Goal: Task Accomplishment & Management: Complete application form

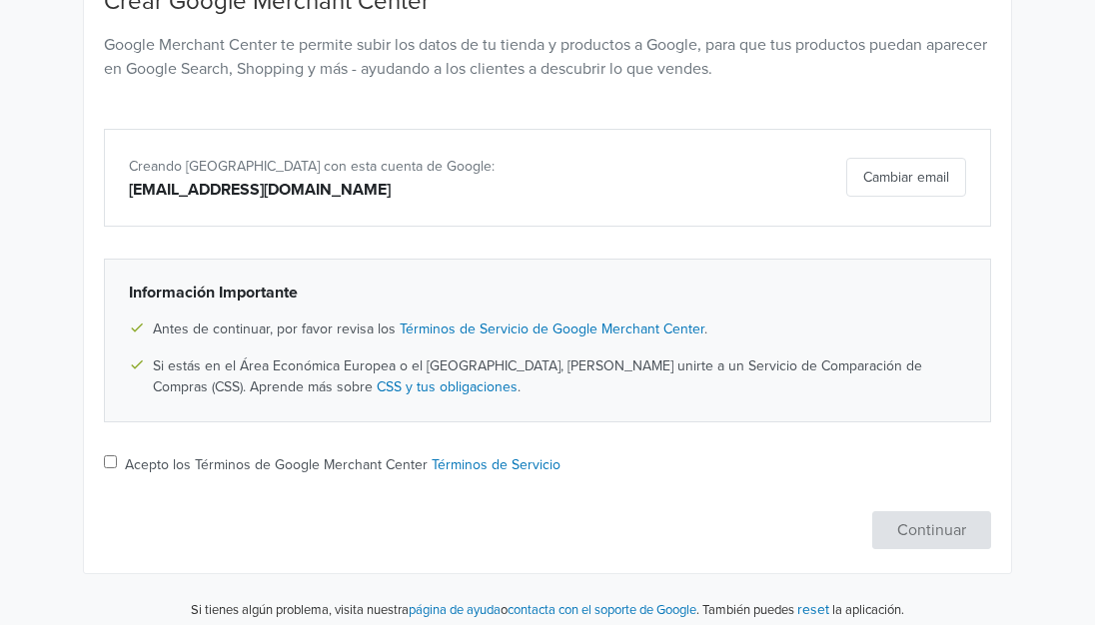
scroll to position [249, 0]
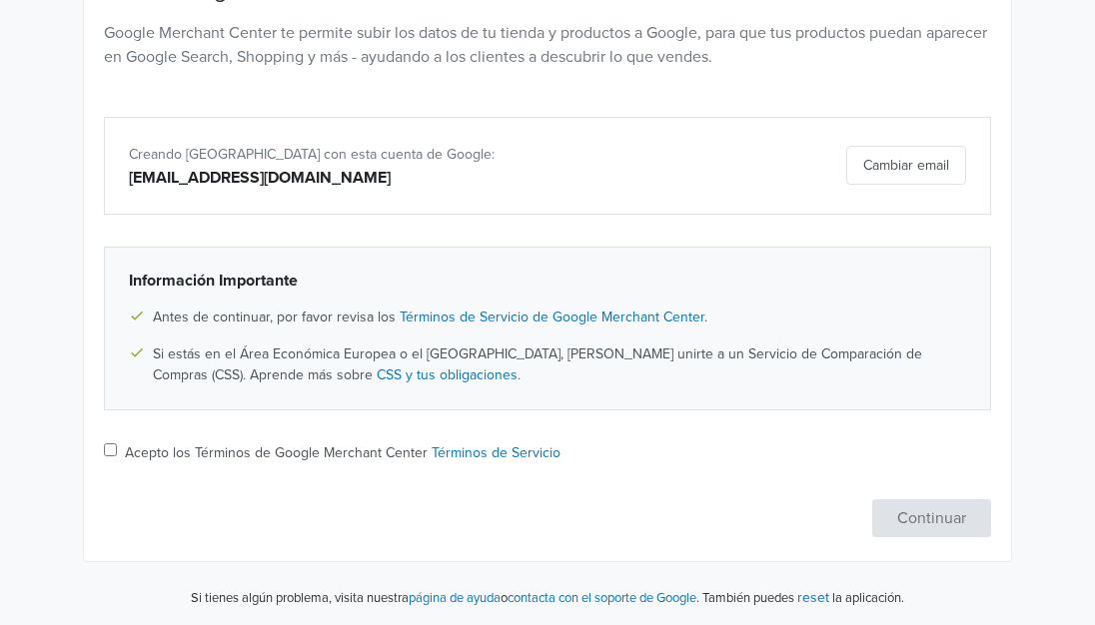
click at [107, 452] on input "Acepto los Términos de Google Merchant Center Términos de Servicio" at bounding box center [110, 449] width 13 height 13
checkbox input "true"
click at [935, 528] on button "Continuar" at bounding box center [931, 518] width 119 height 38
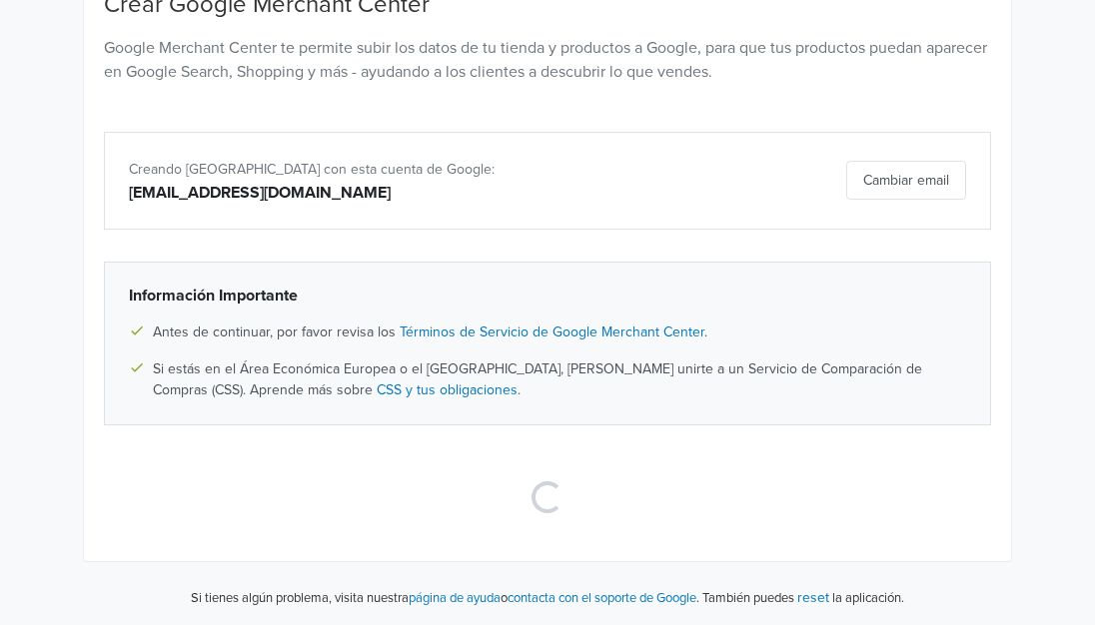
scroll to position [42, 0]
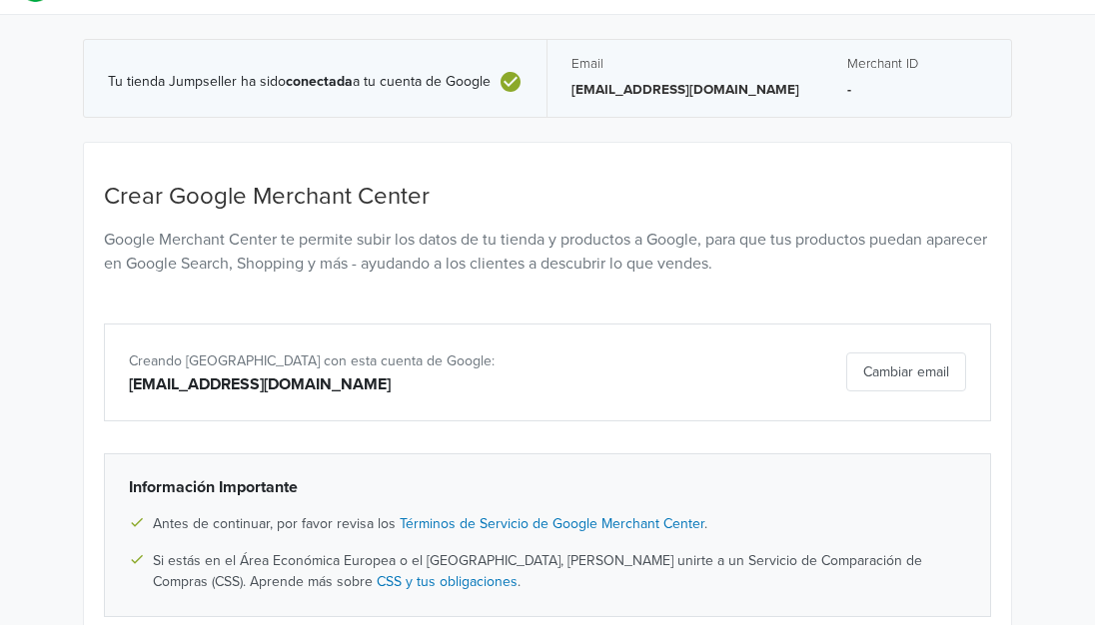
select select "co"
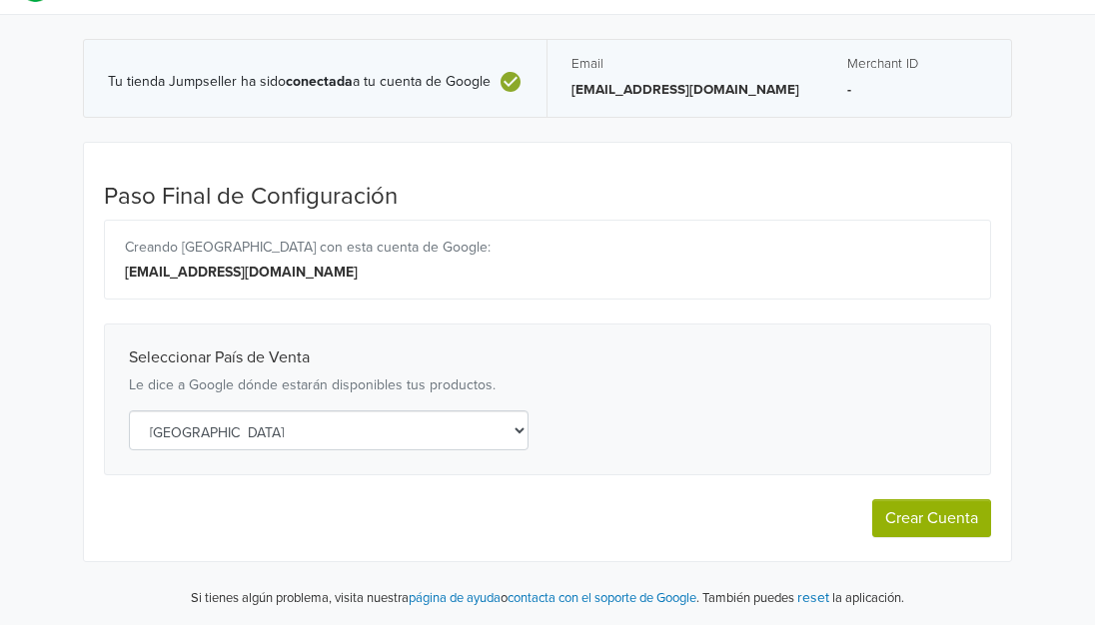
click at [897, 525] on button "Crear Cuenta" at bounding box center [931, 518] width 119 height 38
select select "co"
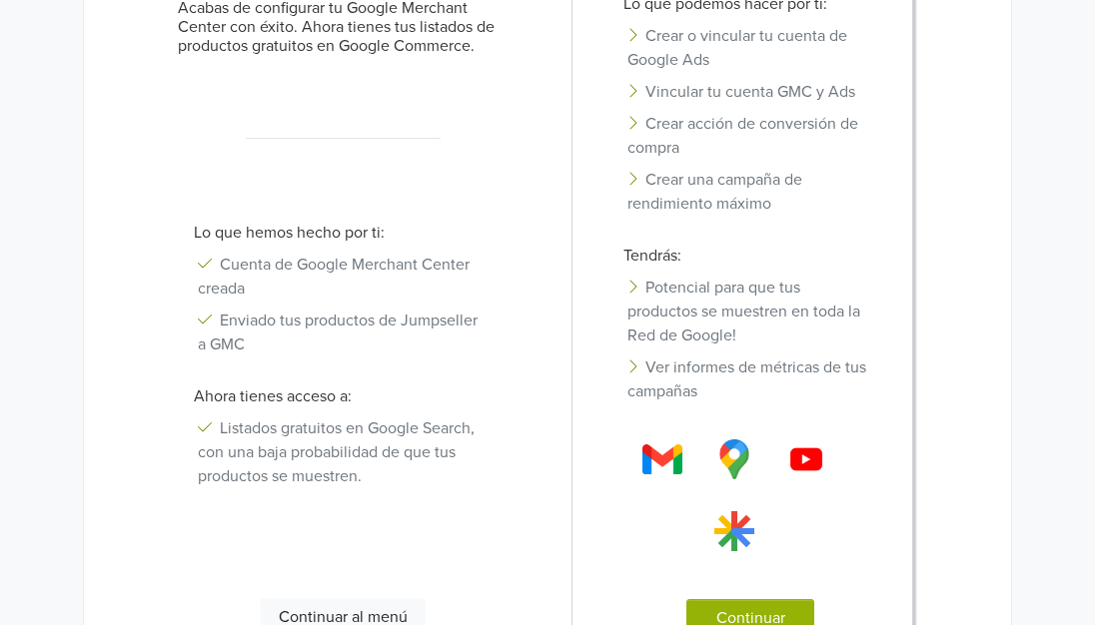
scroll to position [508, 0]
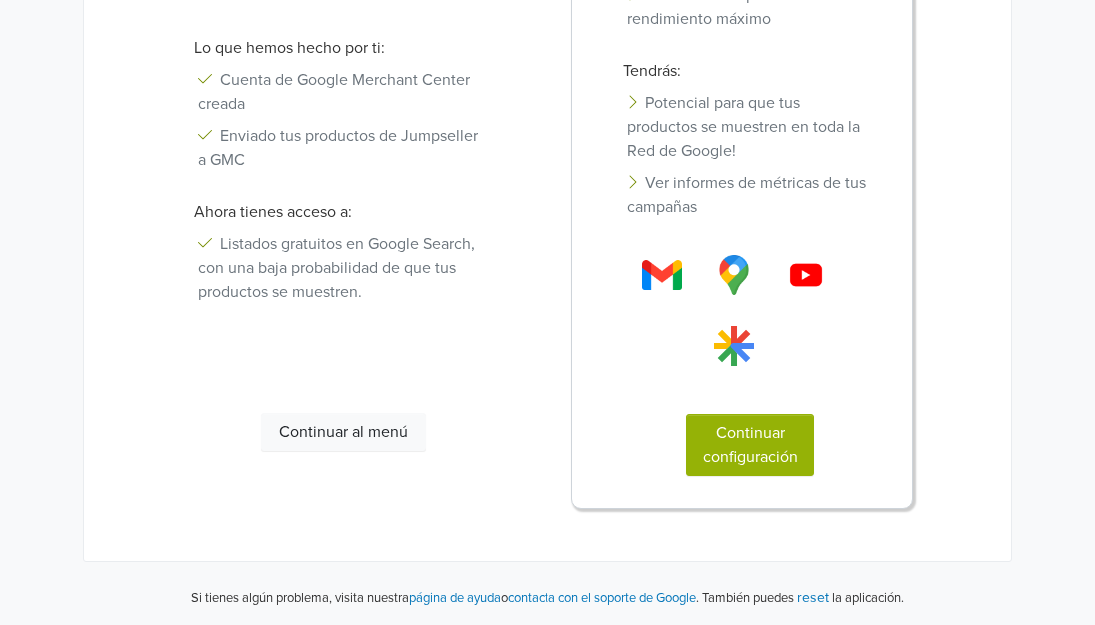
click at [767, 463] on button "Continuar configuración" at bounding box center [750, 445] width 128 height 62
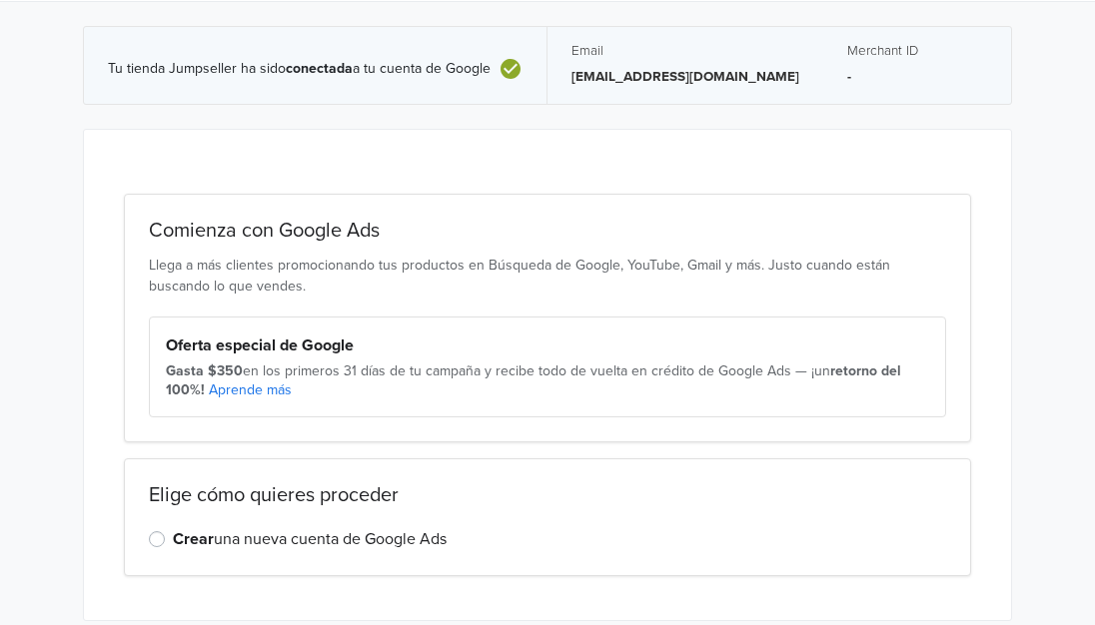
scroll to position [114, 0]
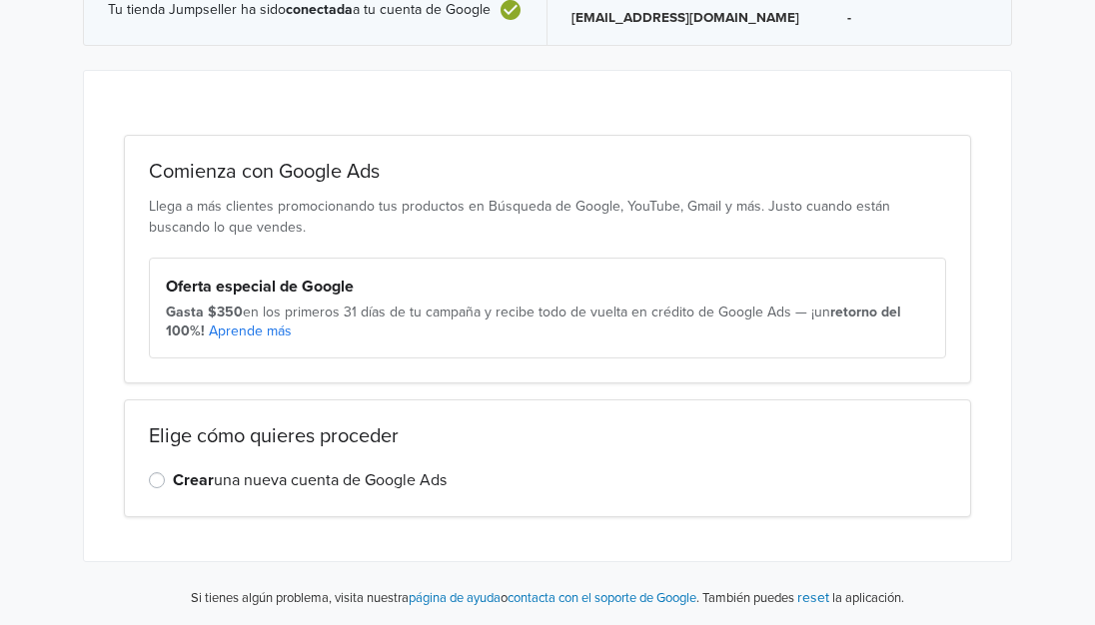
click at [173, 483] on label "Crear una nueva cuenta de Google Ads" at bounding box center [310, 480] width 274 height 24
click at [0, 0] on input "Crear una nueva cuenta de Google Ads" at bounding box center [0, 0] width 0 height 0
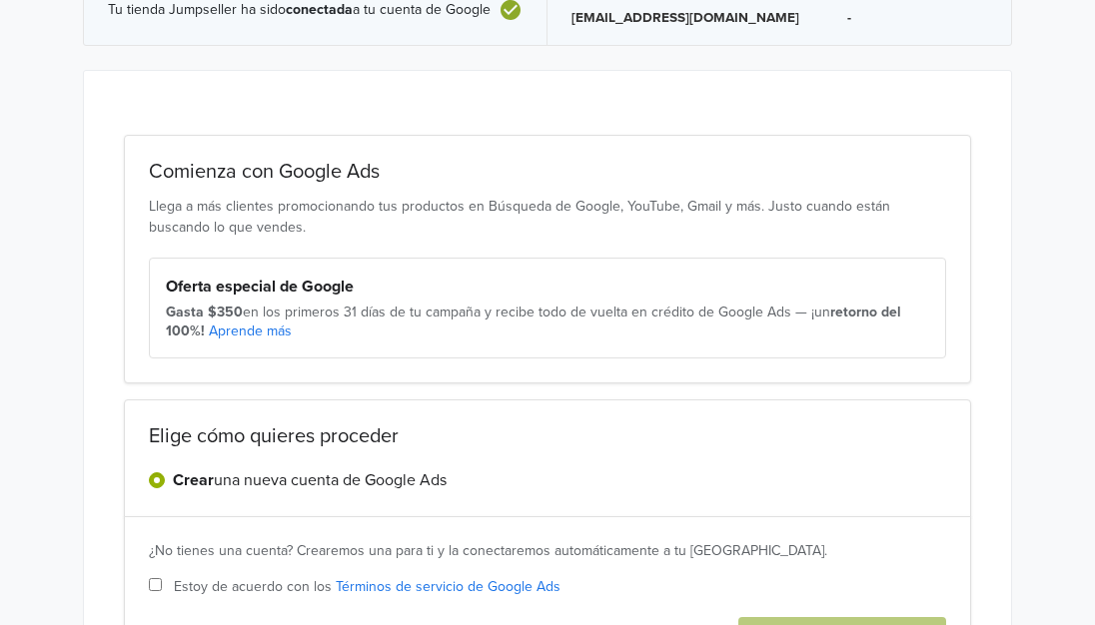
click at [153, 585] on input "Estoy de acuerdo con los Términos de servicio de Google Ads" at bounding box center [155, 584] width 13 height 13
checkbox input "true"
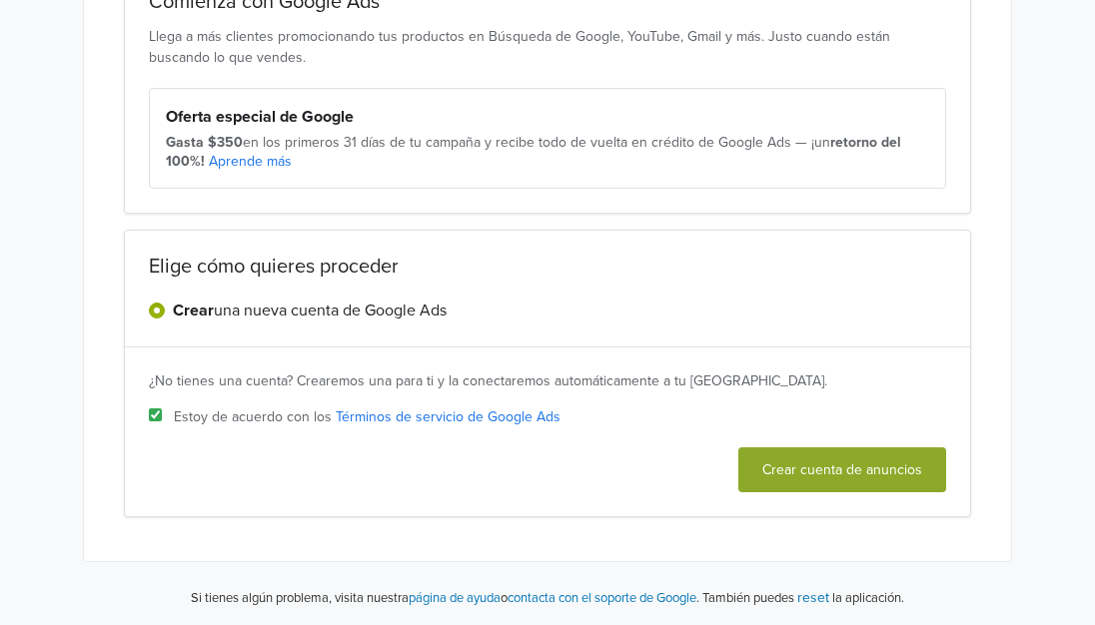
click at [824, 474] on button "Crear cuenta de anuncios" at bounding box center [842, 469] width 208 height 45
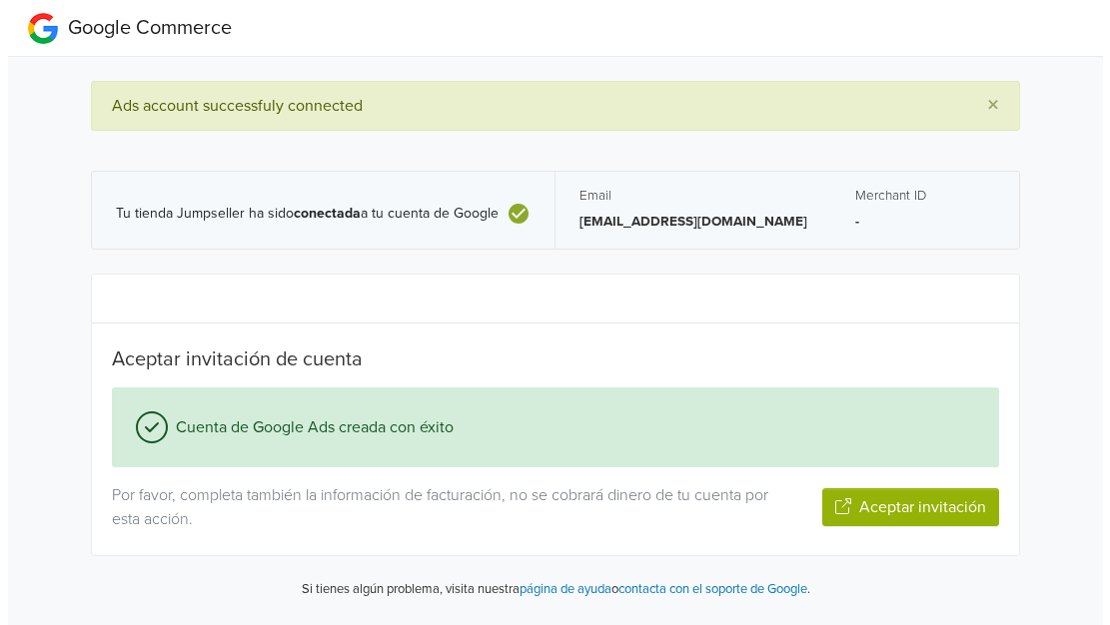
scroll to position [0, 0]
